Goal: Check status

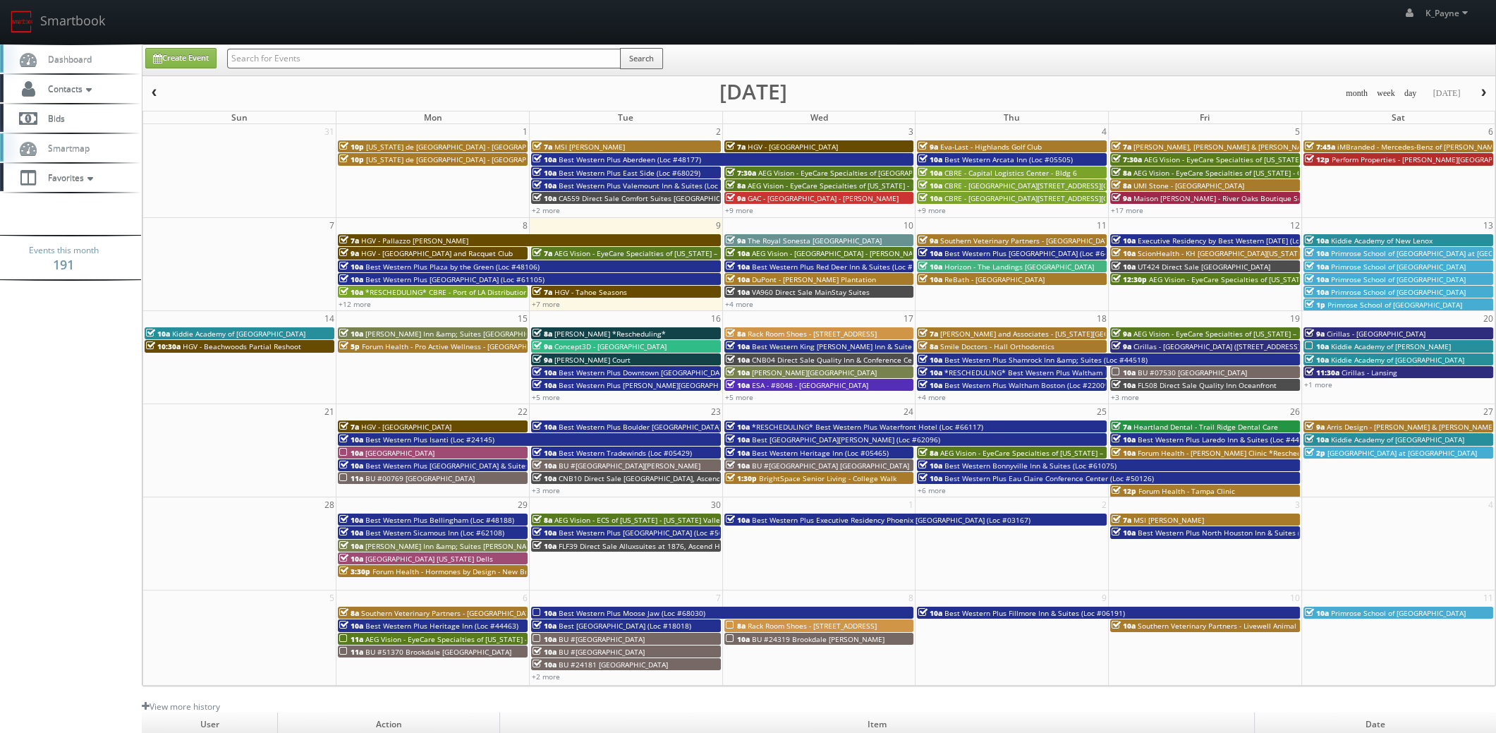
click at [331, 57] on input "text" at bounding box center [424, 59] width 394 height 20
type input "ny181"
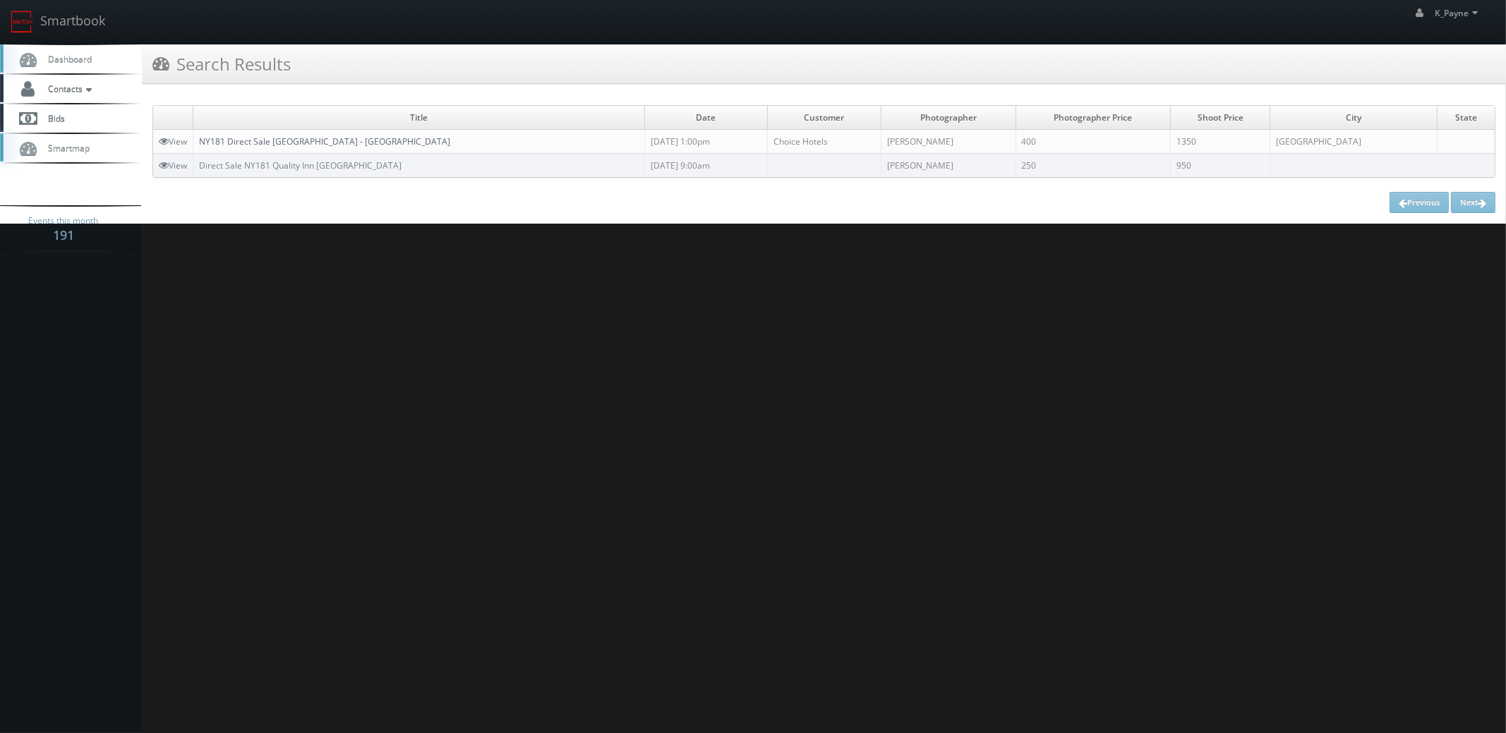
click at [294, 143] on link "NY181 Direct Sale [GEOGRAPHIC_DATA] - [GEOGRAPHIC_DATA]" at bounding box center [324, 141] width 251 height 12
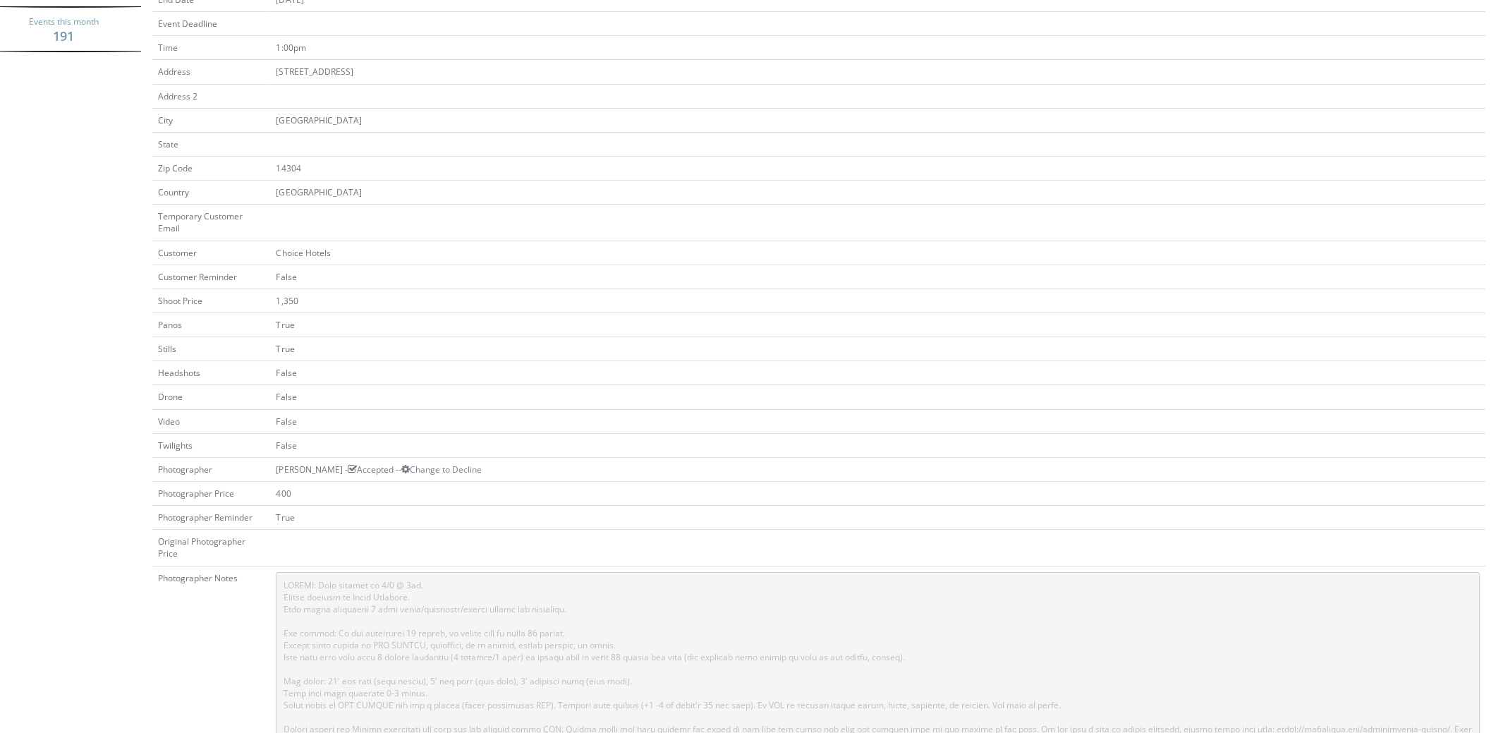
scroll to position [423, 0]
